Goal: Task Accomplishment & Management: Use online tool/utility

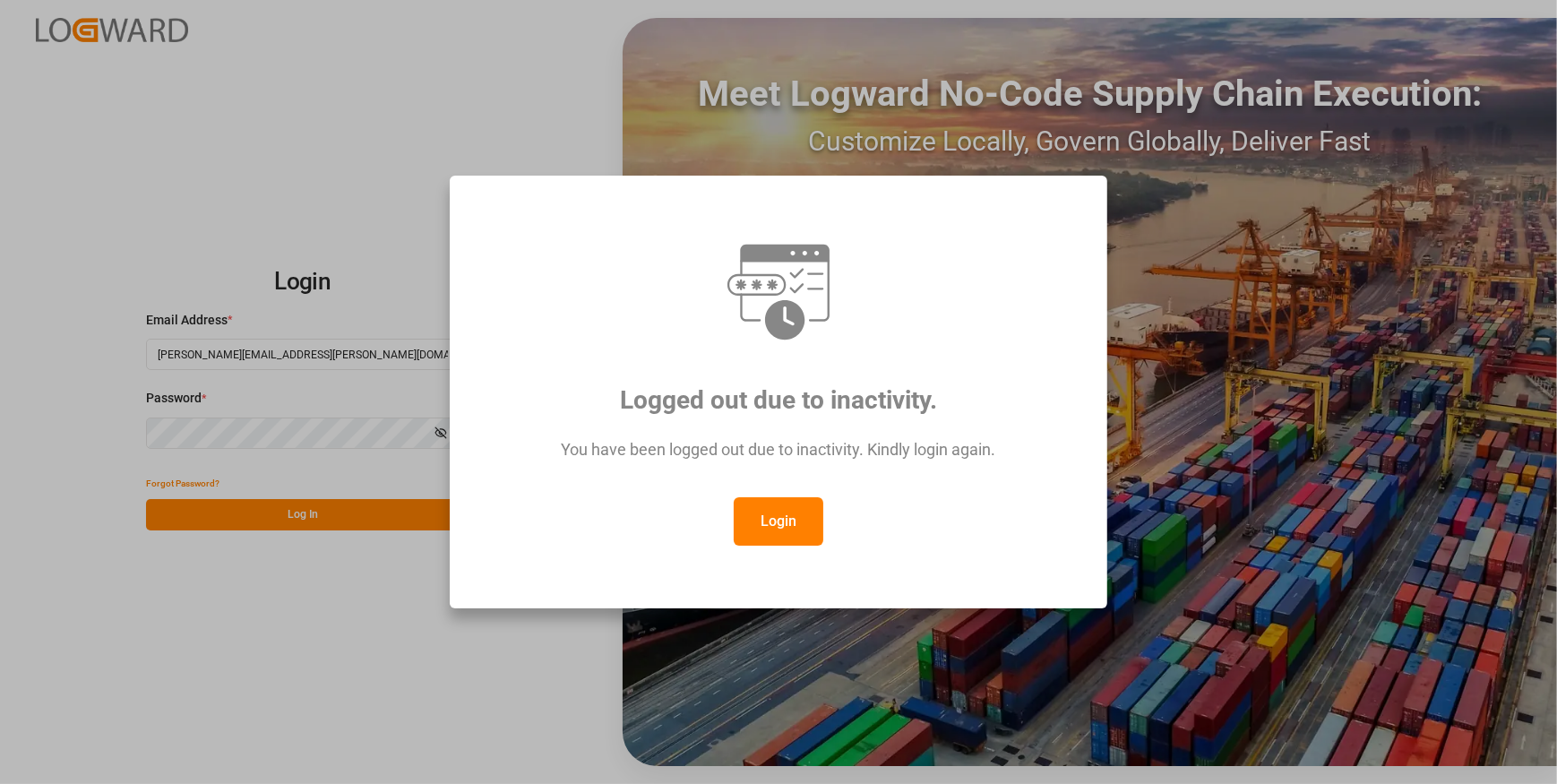
click at [777, 513] on button "Login" at bounding box center [778, 521] width 90 height 48
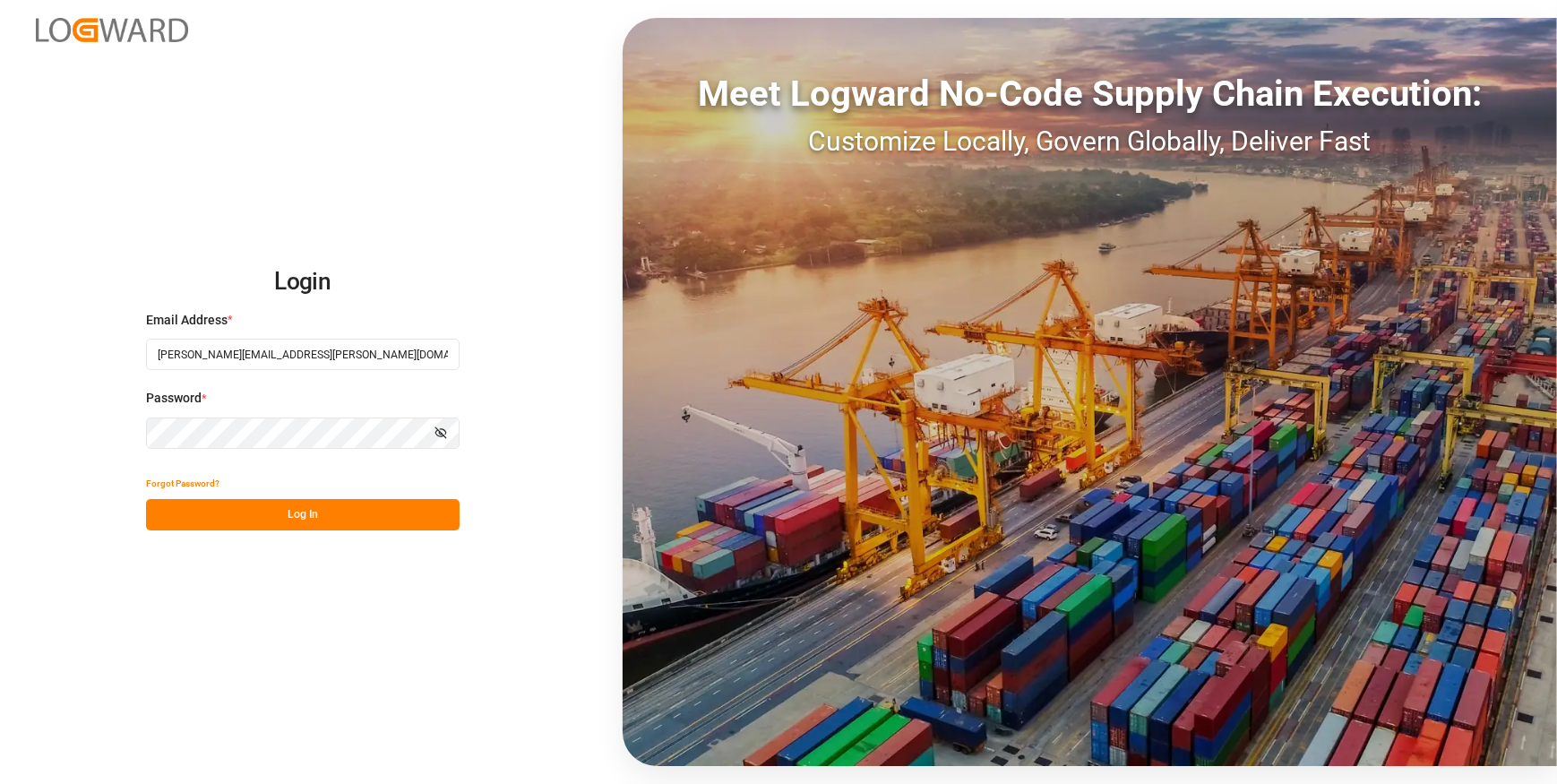
click at [432, 525] on button "Log In" at bounding box center [303, 514] width 313 height 31
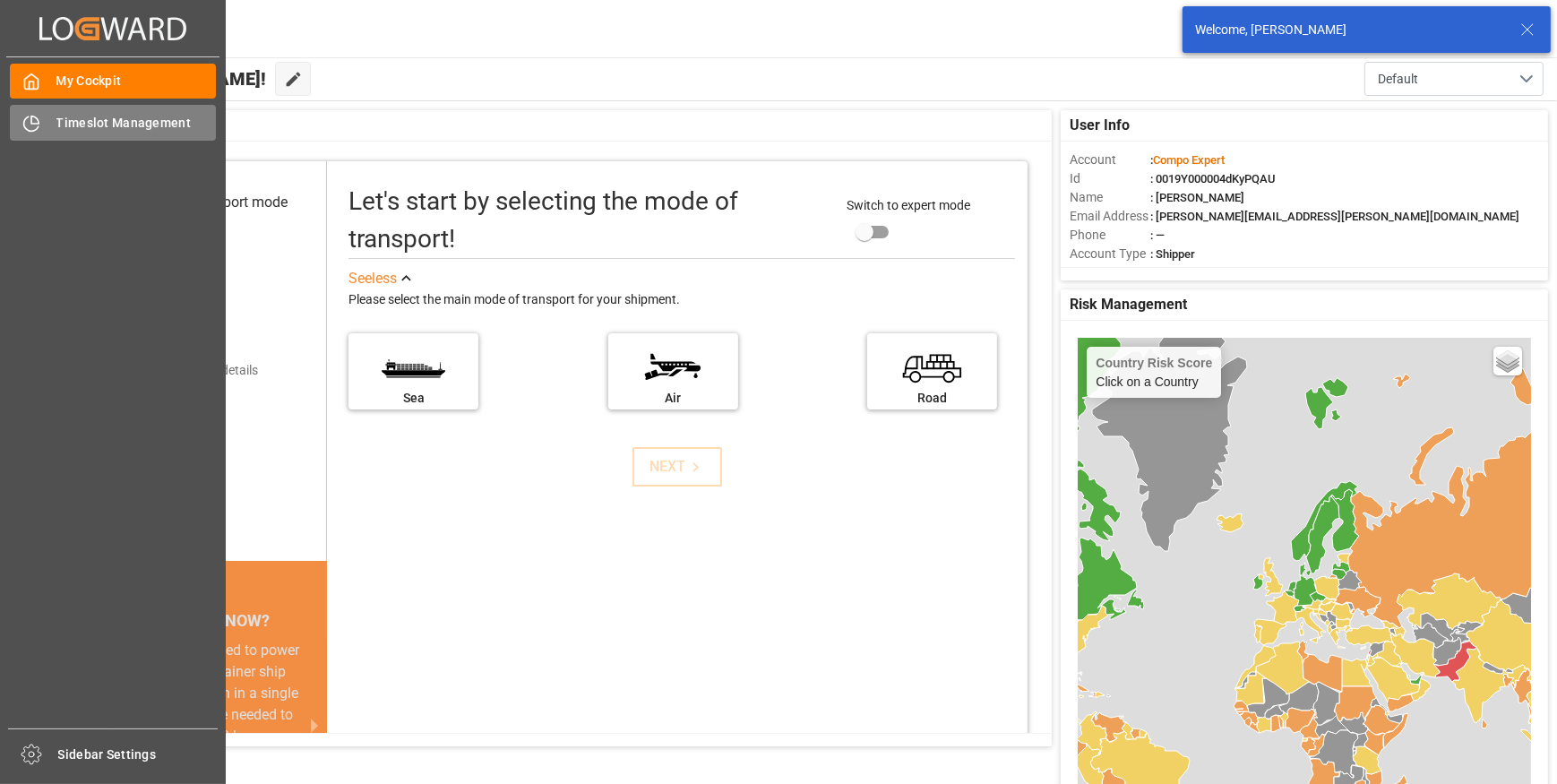
click at [80, 123] on span "Timeslot Management" at bounding box center [137, 124] width 160 height 19
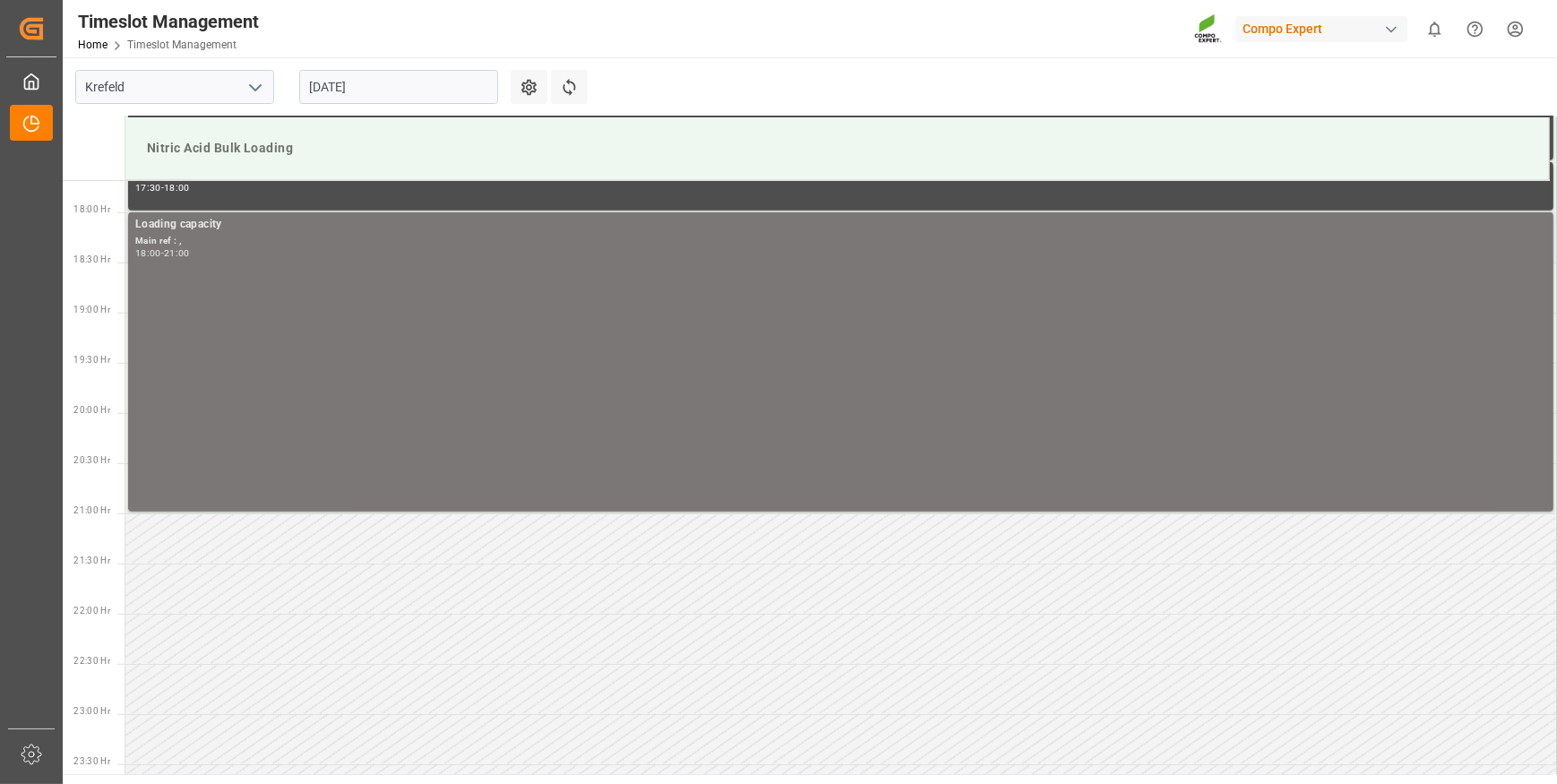
scroll to position [1781, 0]
